Goal: Task Accomplishment & Management: Complete application form

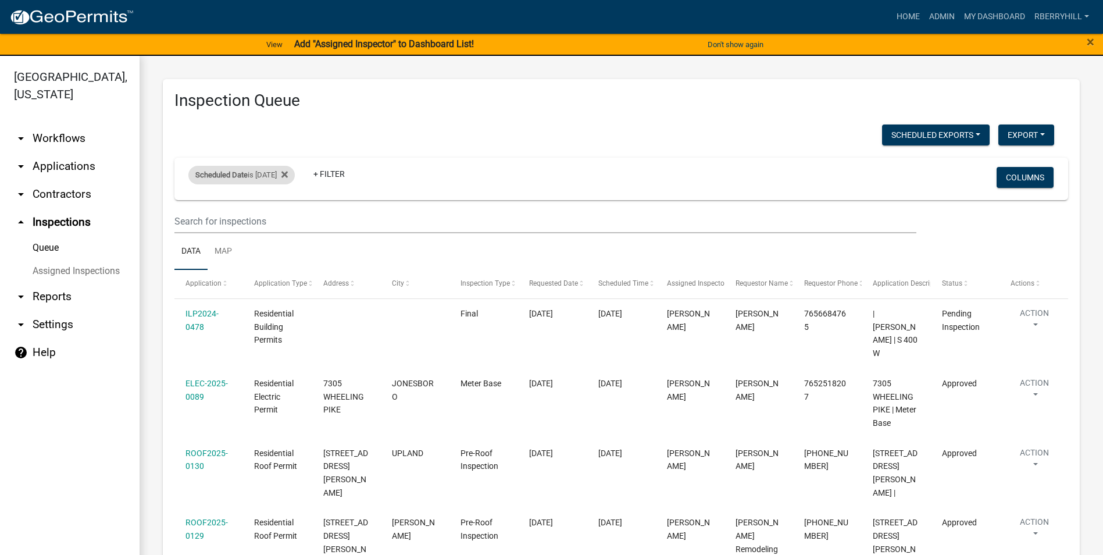
click at [288, 176] on div "Scheduled Date is [DATE]" at bounding box center [241, 175] width 106 height 19
click at [288, 218] on input "[DATE]" at bounding box center [251, 218] width 81 height 24
type input "[DATE]"
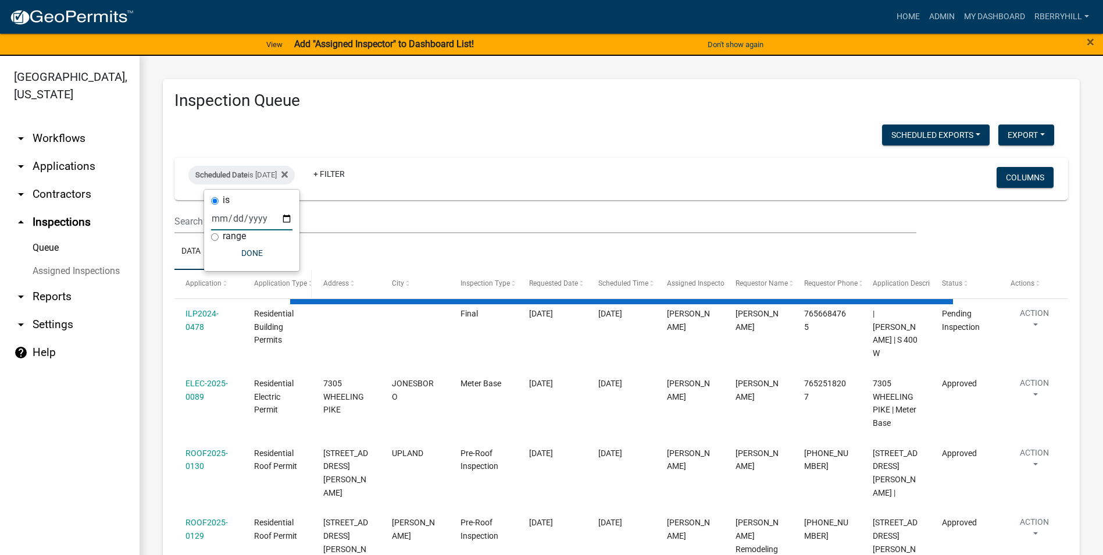
select select "2: 50"
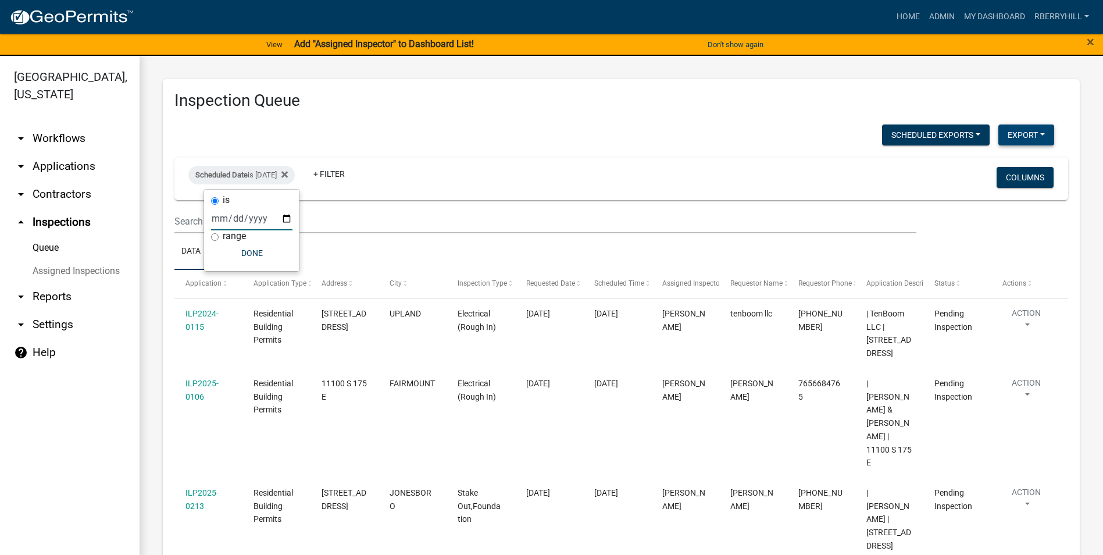
click at [1018, 135] on button "Export" at bounding box center [1026, 134] width 56 height 21
click at [989, 163] on button "Excel Format (.xlsx)" at bounding box center [999, 165] width 109 height 28
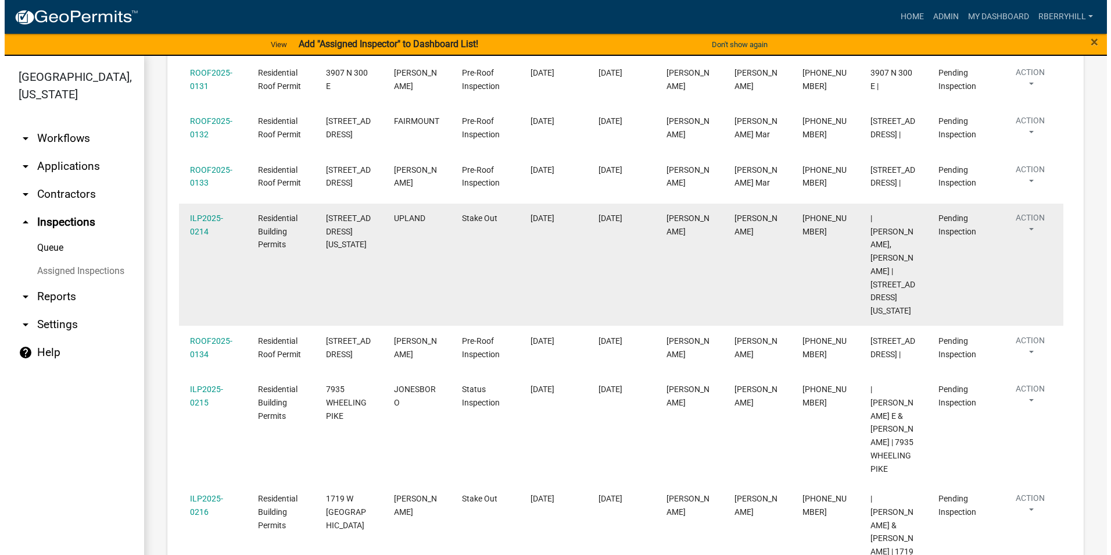
scroll to position [814, 0]
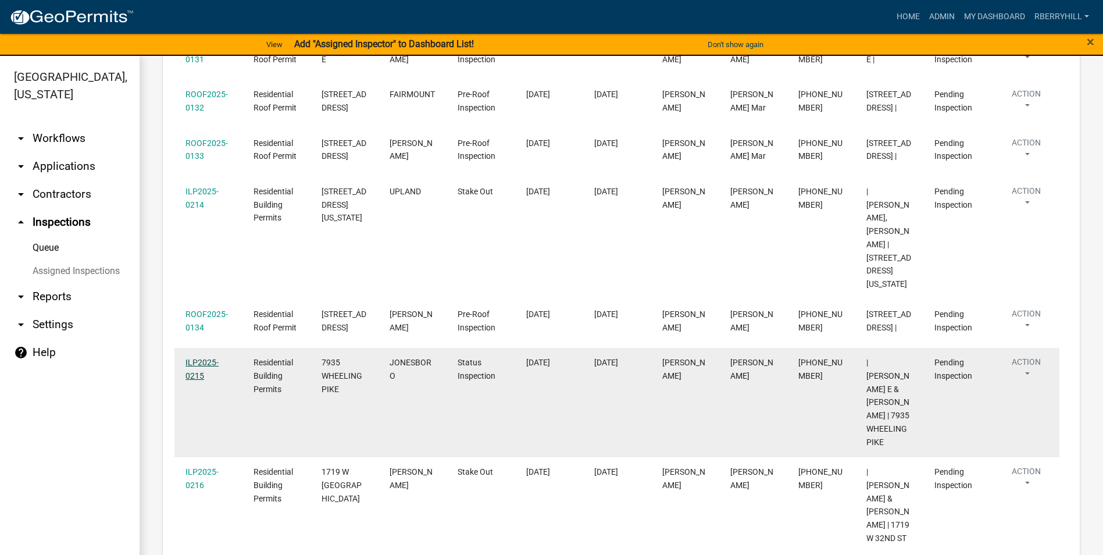
click at [196, 357] on link "ILP2025-0215" at bounding box center [201, 368] width 33 height 23
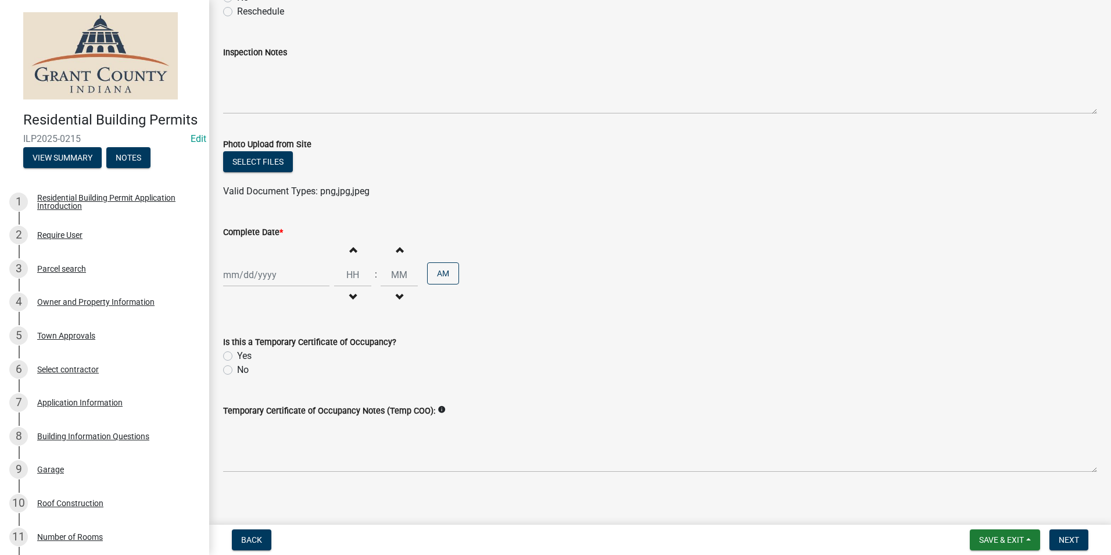
scroll to position [184, 0]
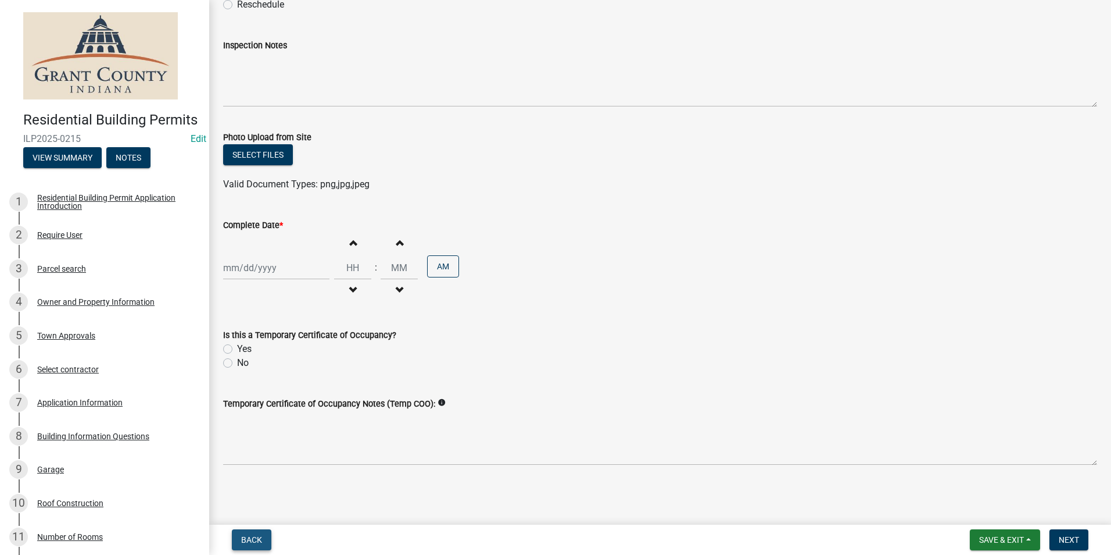
drag, startPoint x: 254, startPoint y: 539, endPoint x: 254, endPoint y: 528, distance: 11.0
click at [254, 539] on span "Back" at bounding box center [251, 539] width 21 height 9
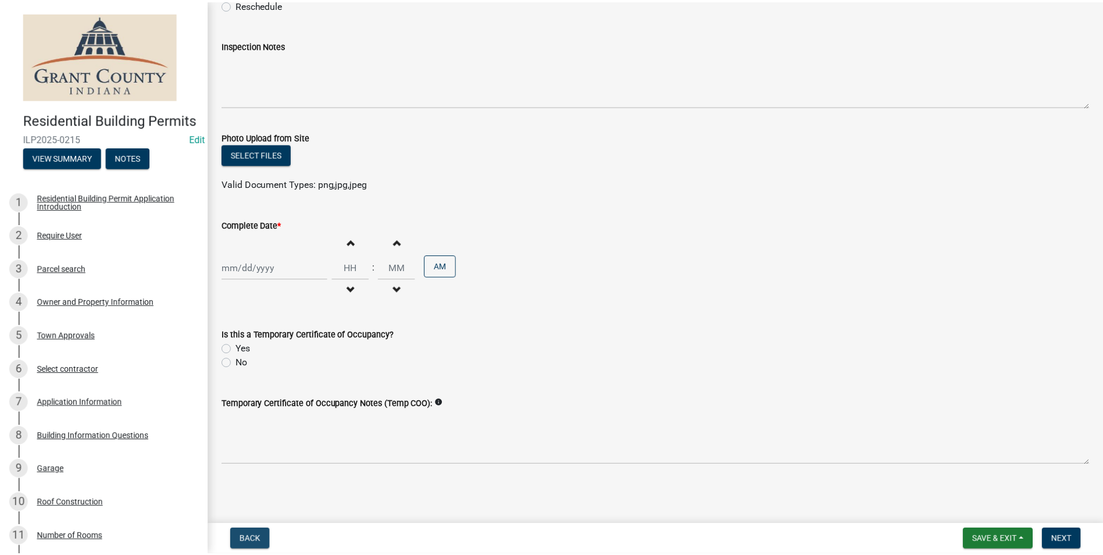
scroll to position [0, 0]
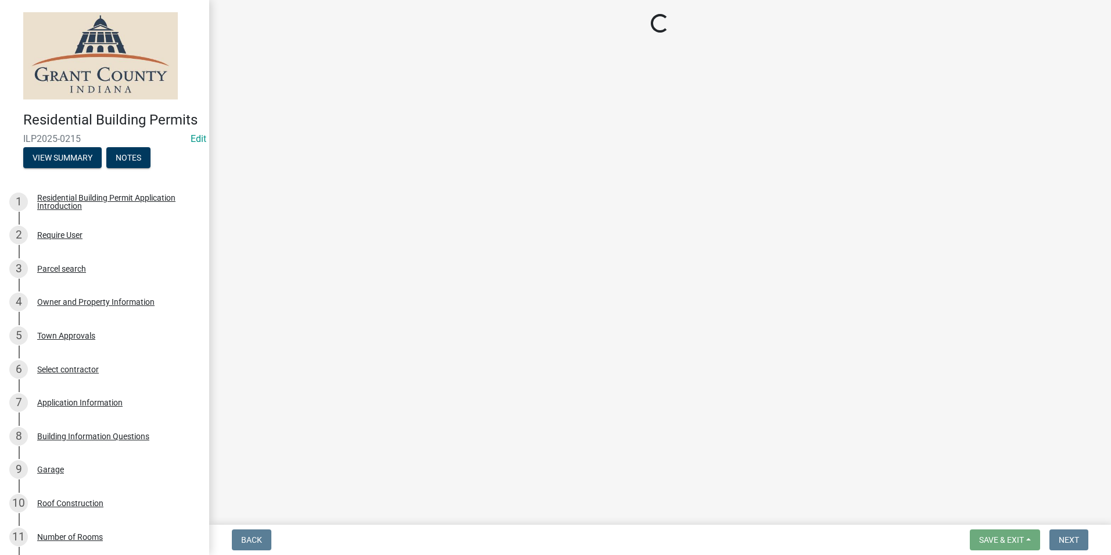
select select "d7f9a44a-d2ea-4d3c-83b3-1aa71c950bd5"
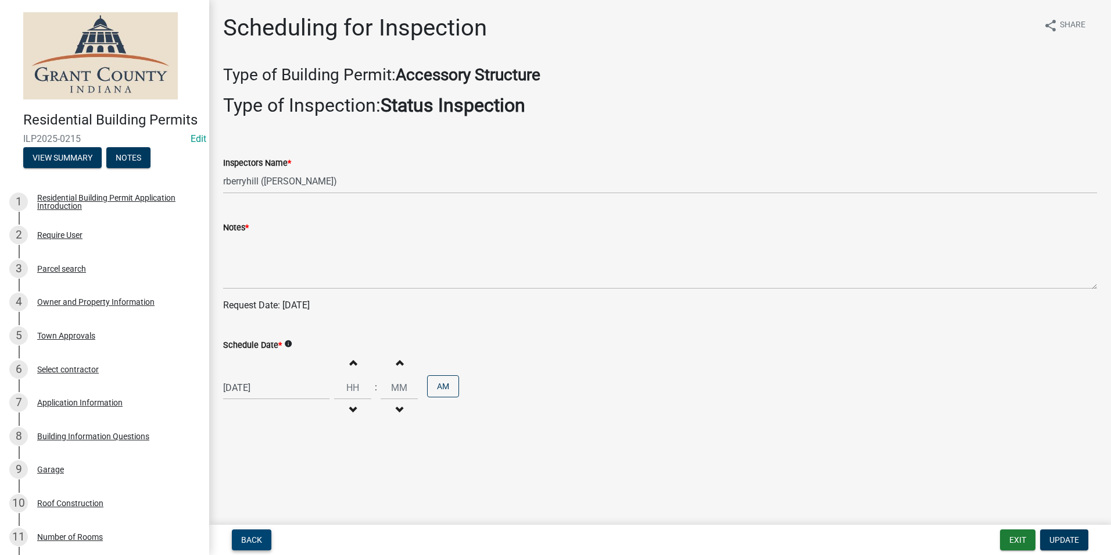
click at [255, 537] on span "Back" at bounding box center [251, 539] width 21 height 9
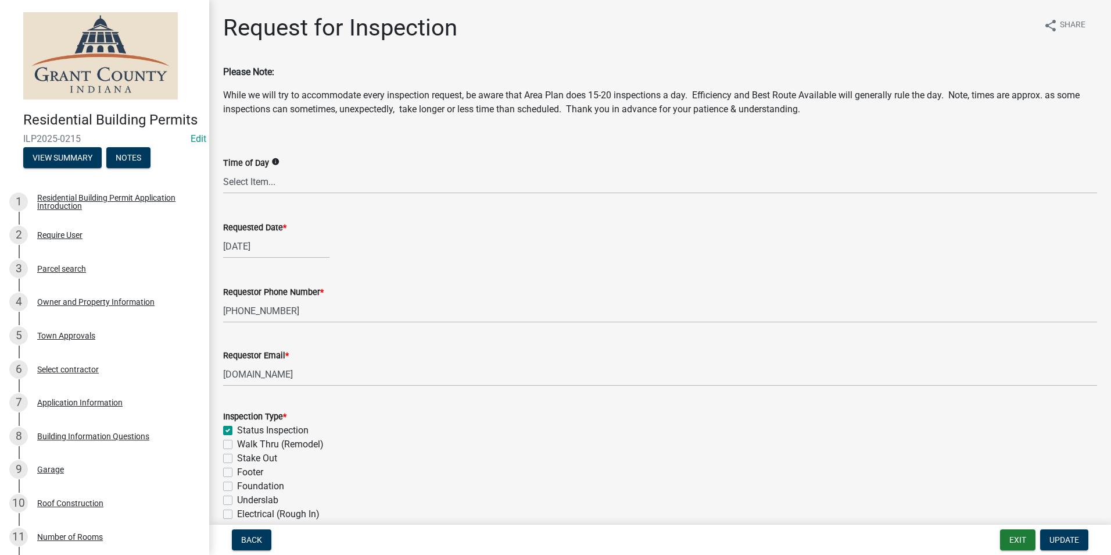
click at [237, 431] on label "Status Inspection" at bounding box center [272, 430] width 71 height 14
click at [237, 431] on input "Status Inspection" at bounding box center [241, 427] width 8 height 8
checkbox input "false"
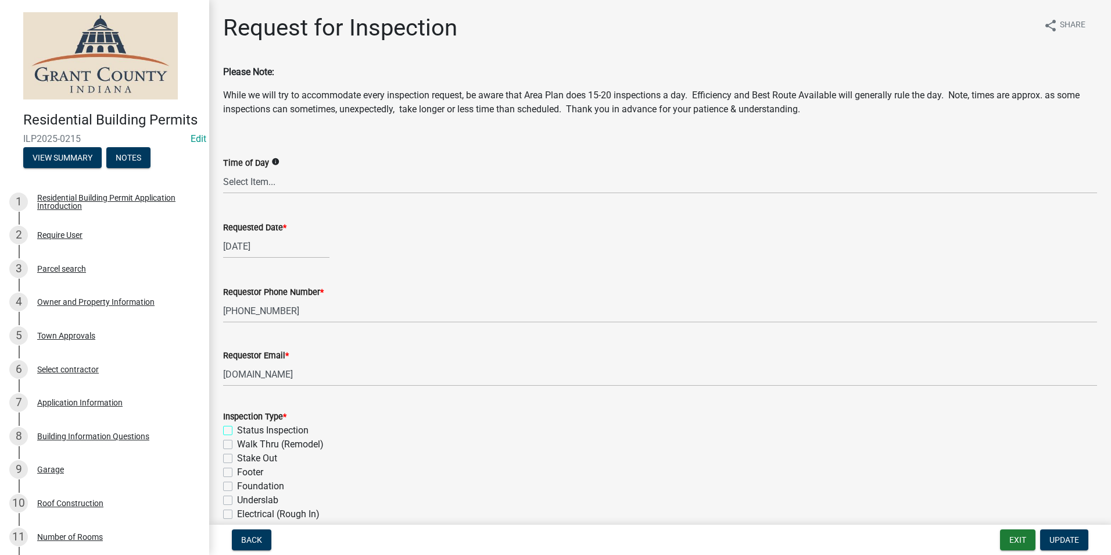
checkbox input "false"
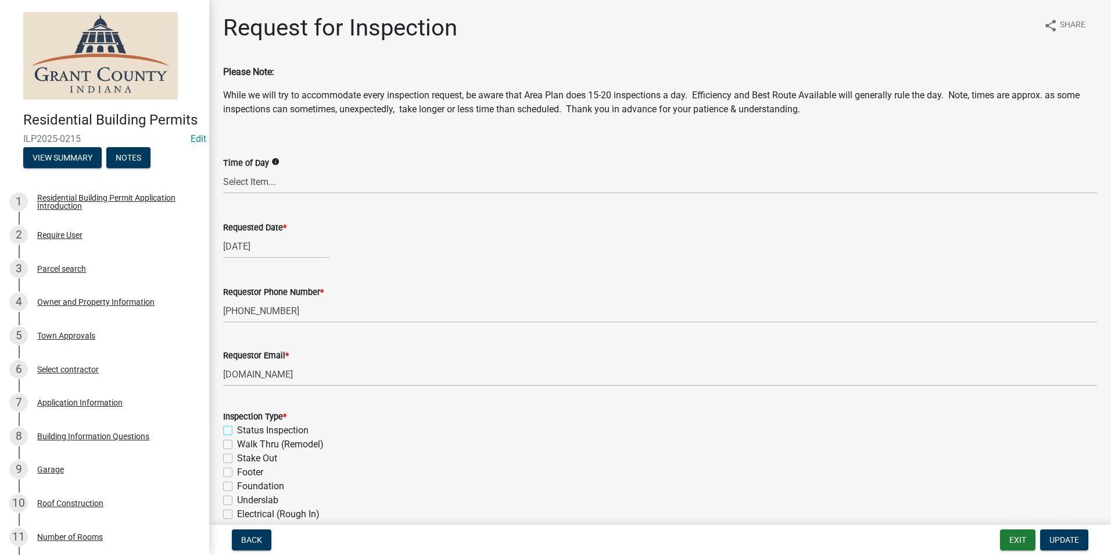
checkbox input "false"
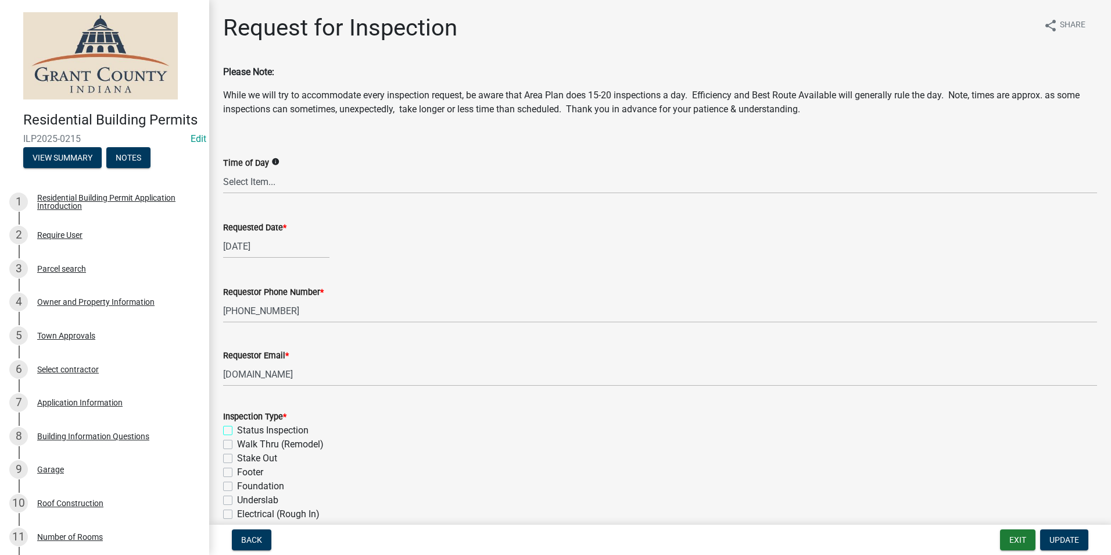
checkbox input "false"
click at [237, 458] on label "Stake Out" at bounding box center [257, 458] width 40 height 14
click at [237, 458] on input "Stake Out" at bounding box center [241, 455] width 8 height 8
checkbox input "true"
checkbox input "false"
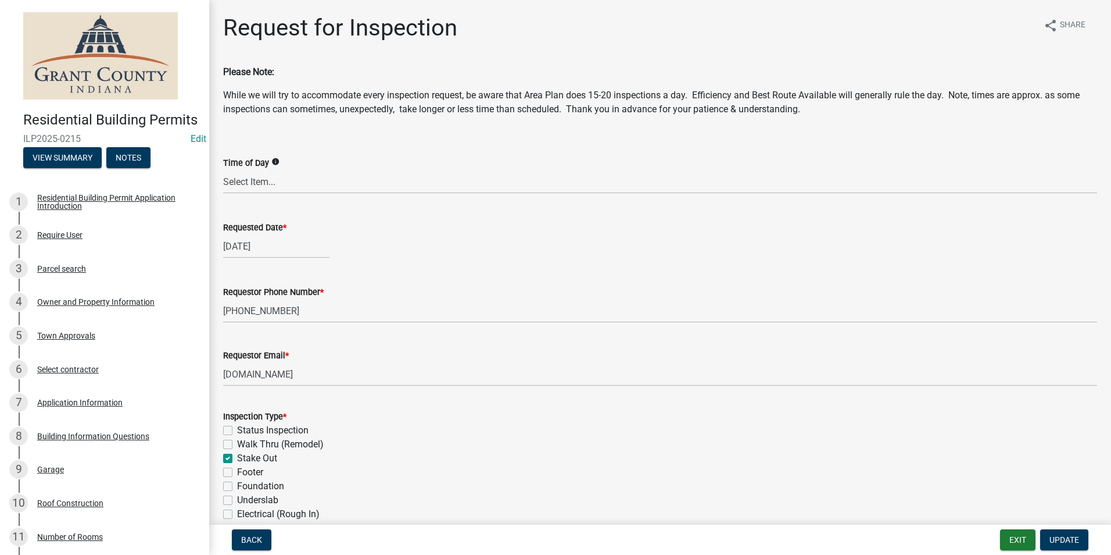
checkbox input "false"
checkbox input "true"
checkbox input "false"
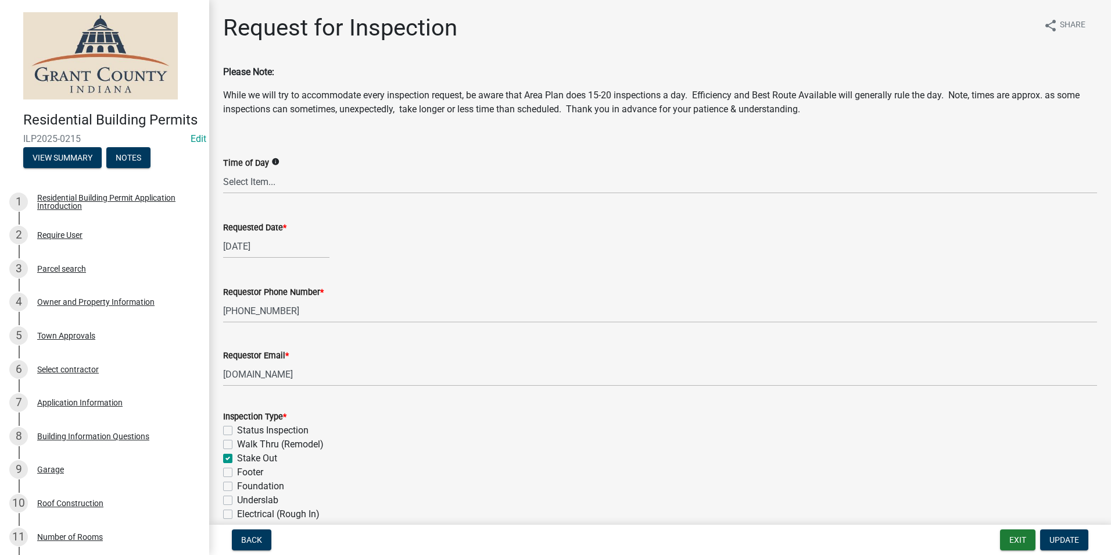
checkbox input "false"
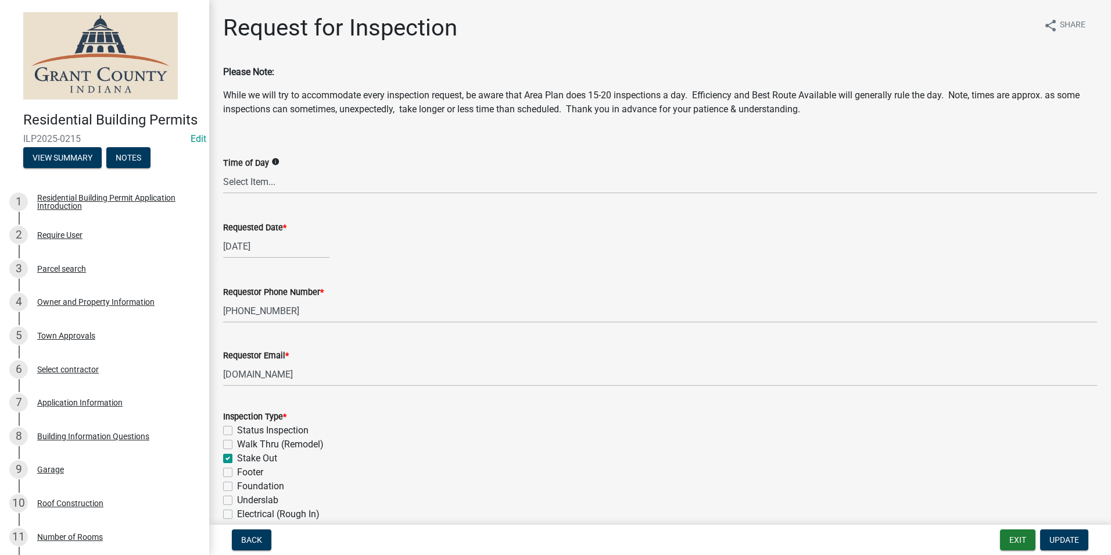
checkbox input "false"
click at [1062, 543] on span "Update" at bounding box center [1065, 539] width 30 height 9
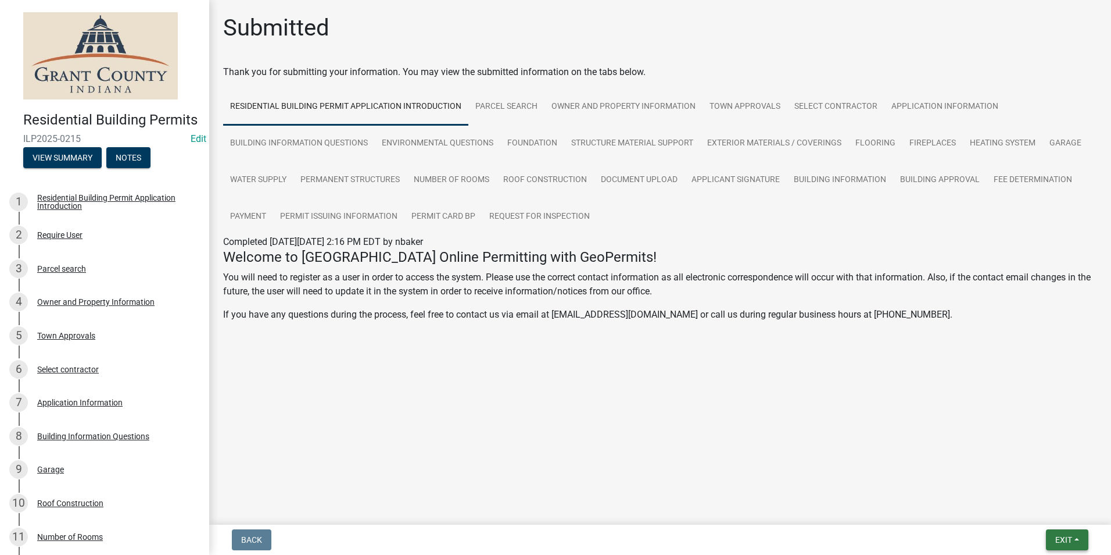
click at [1065, 535] on span "Exit" at bounding box center [1064, 539] width 17 height 9
click at [1052, 509] on button "Save & Exit" at bounding box center [1042, 509] width 93 height 28
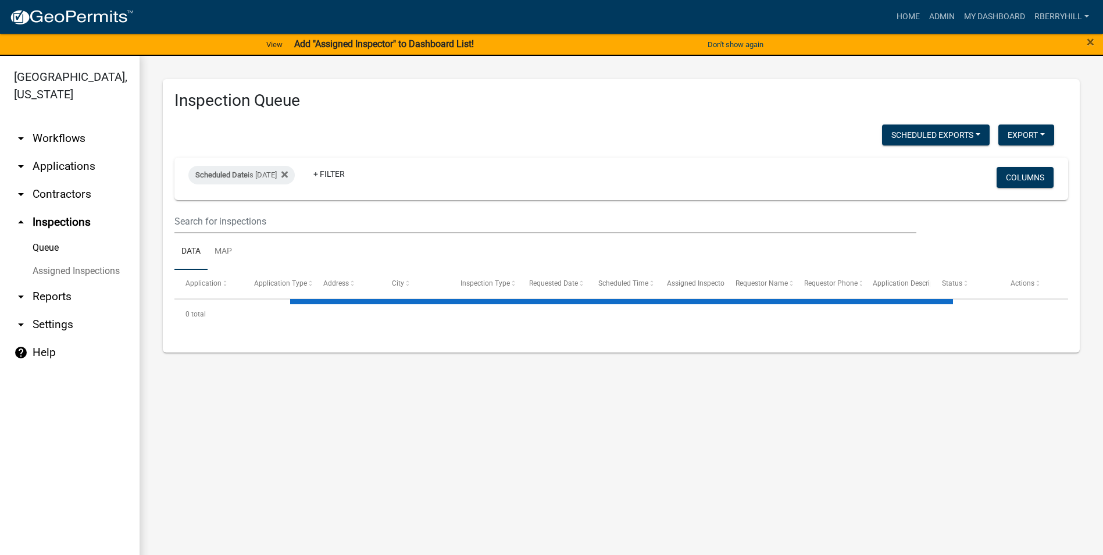
select select "2: 50"
